Goal: Find specific page/section: Find specific page/section

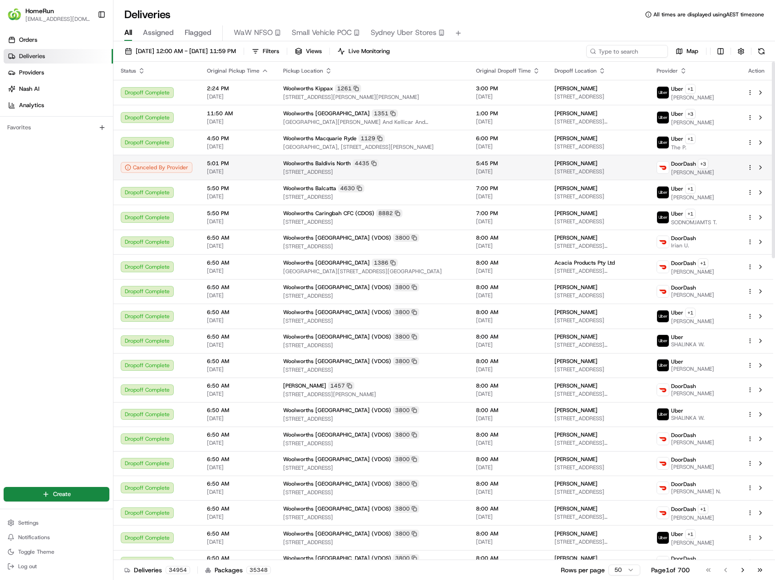
click at [302, 164] on span "Woolworths Baldivis North" at bounding box center [317, 163] width 68 height 7
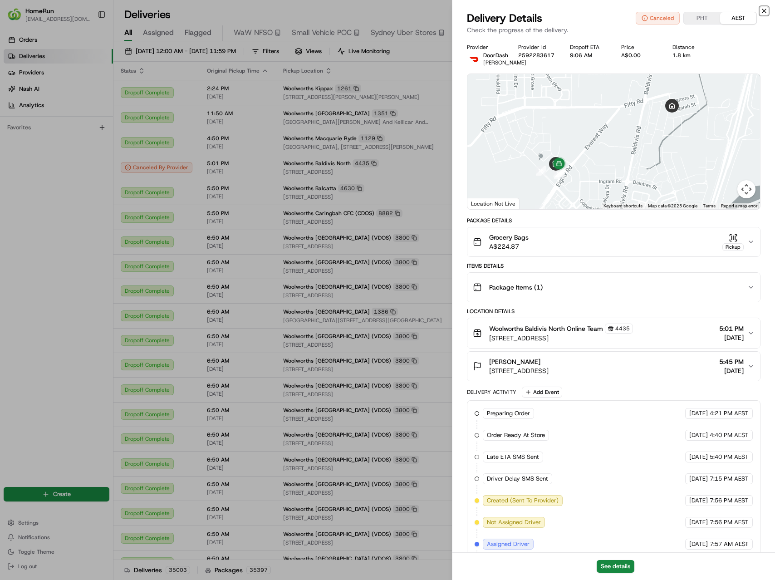
click at [766, 10] on icon "button" at bounding box center [764, 10] width 7 height 7
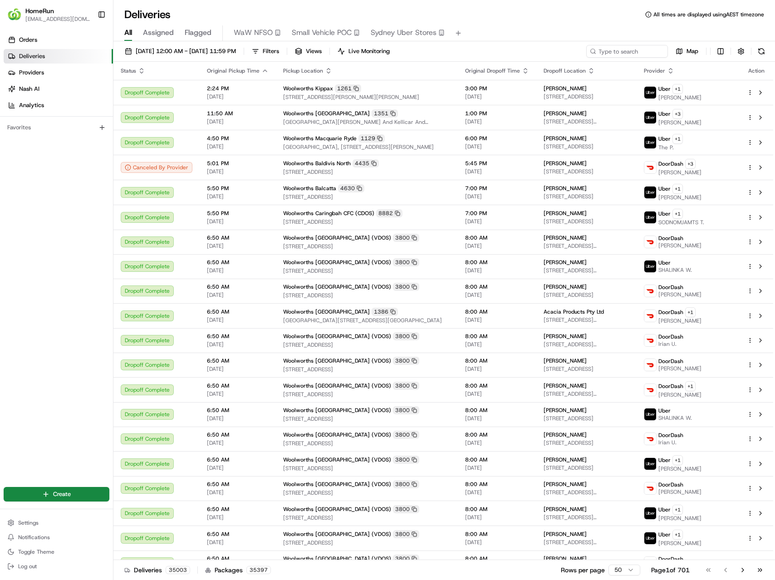
click at [31, 228] on div "Orders Deliveries Providers [PERSON_NAME] Analytics Favorites" at bounding box center [56, 253] width 113 height 449
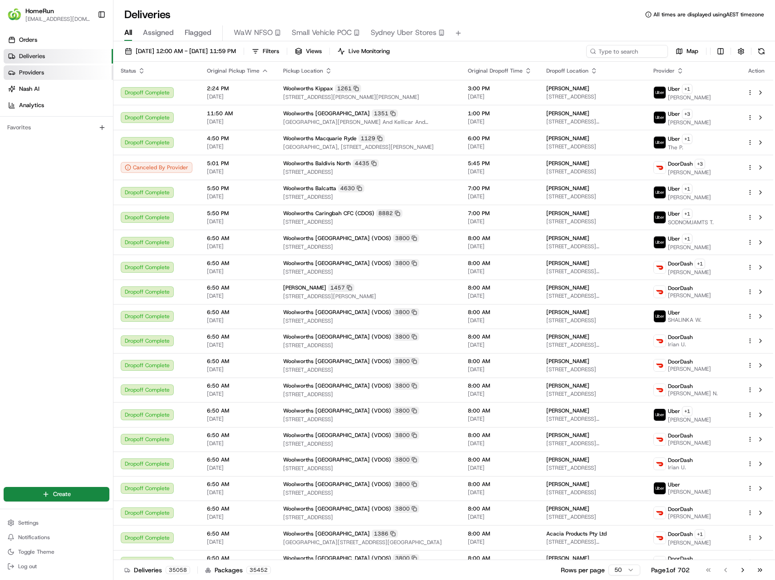
click at [30, 72] on span "Providers" at bounding box center [31, 73] width 25 height 8
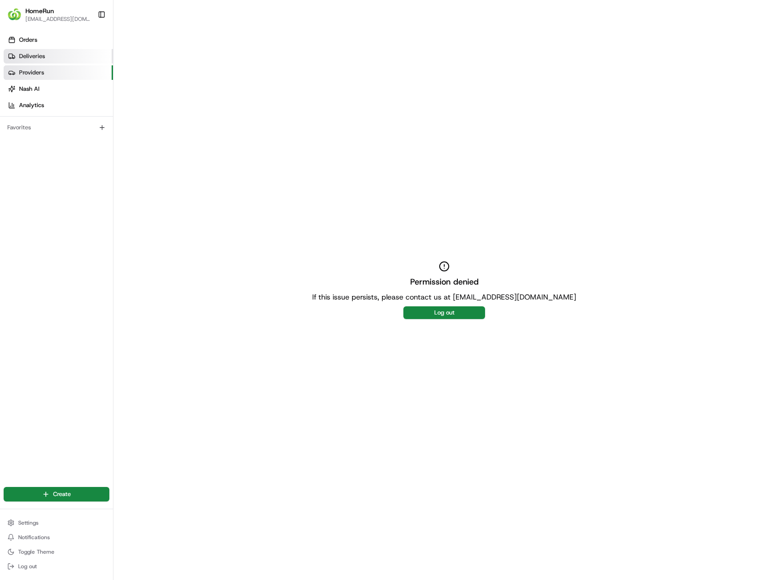
click at [30, 51] on link "Deliveries" at bounding box center [58, 56] width 109 height 15
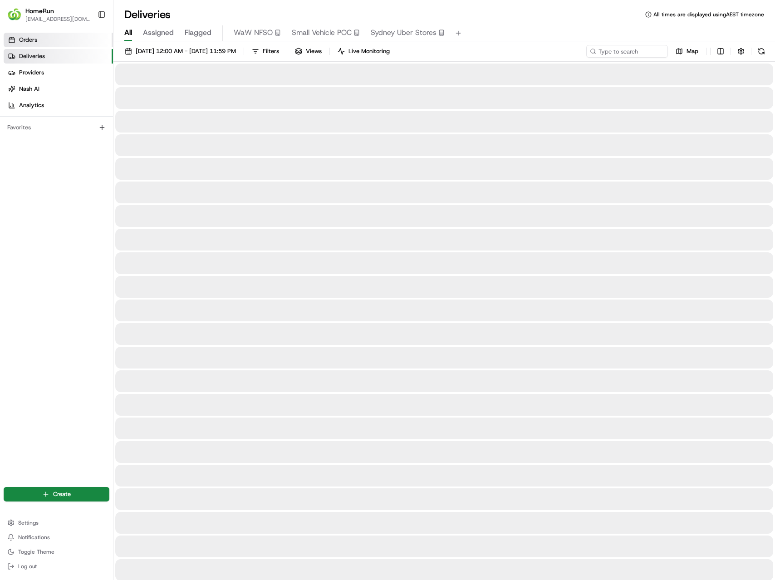
click at [31, 41] on span "Orders" at bounding box center [28, 40] width 18 height 8
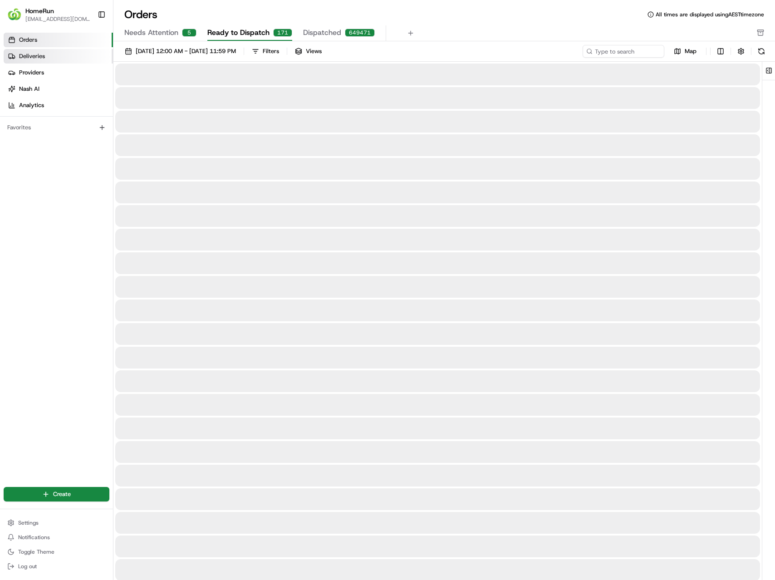
click at [43, 59] on span "Deliveries" at bounding box center [32, 56] width 26 height 8
